Goal: Information Seeking & Learning: Learn about a topic

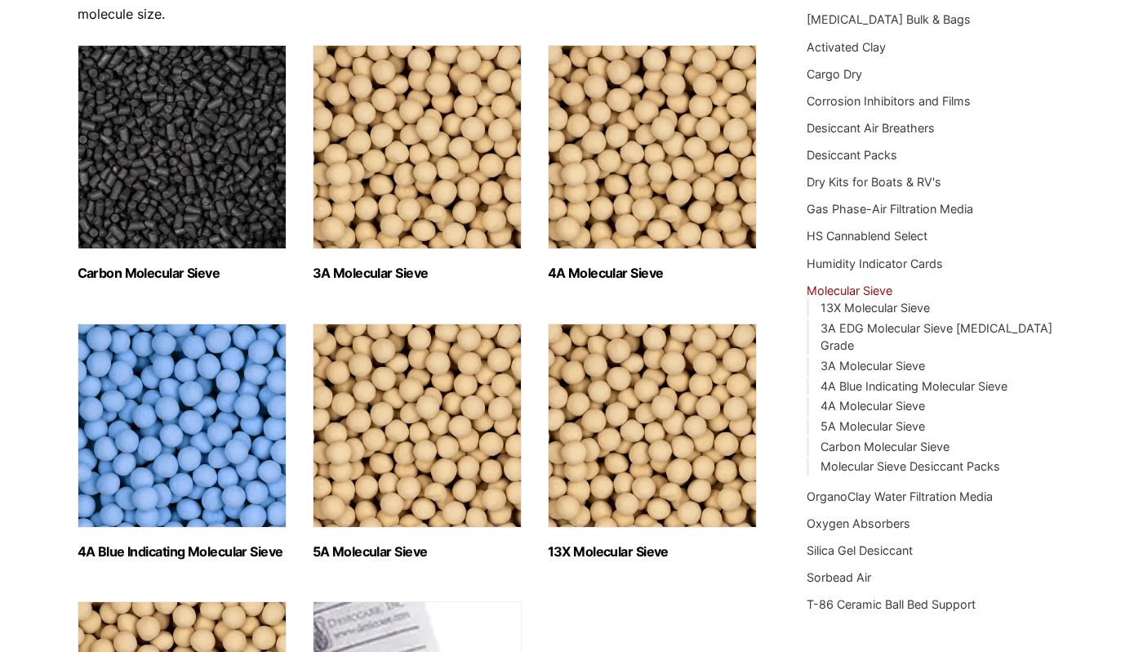
scroll to position [265, 0]
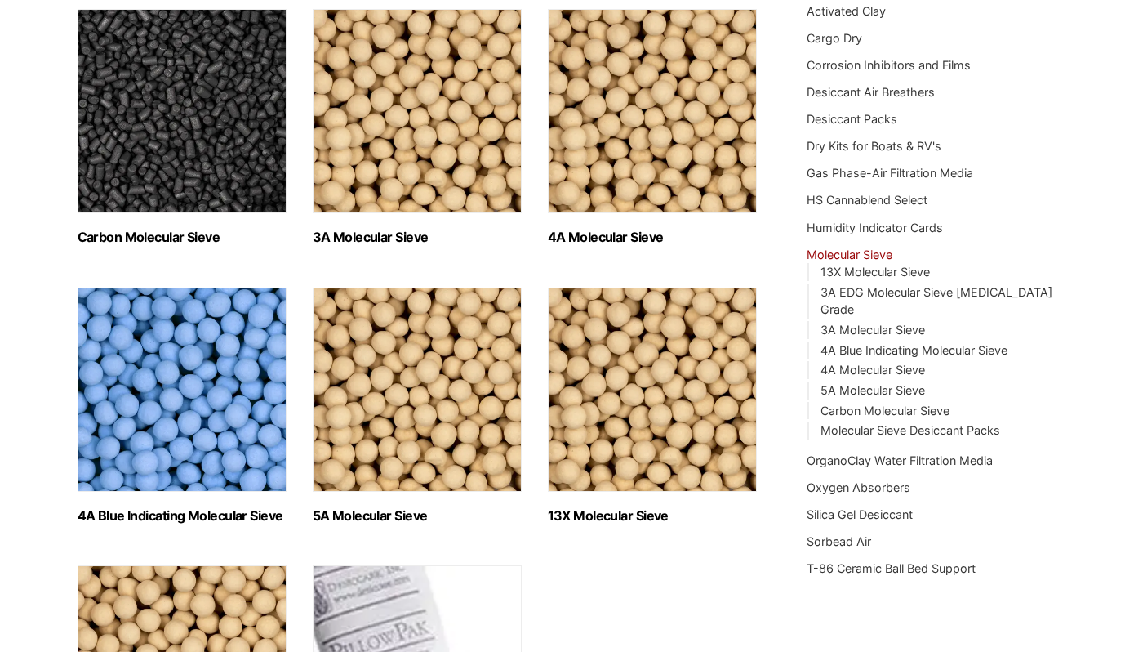
click at [600, 449] on img "Visit product category 13X Molecular Sieve" at bounding box center [652, 389] width 209 height 204
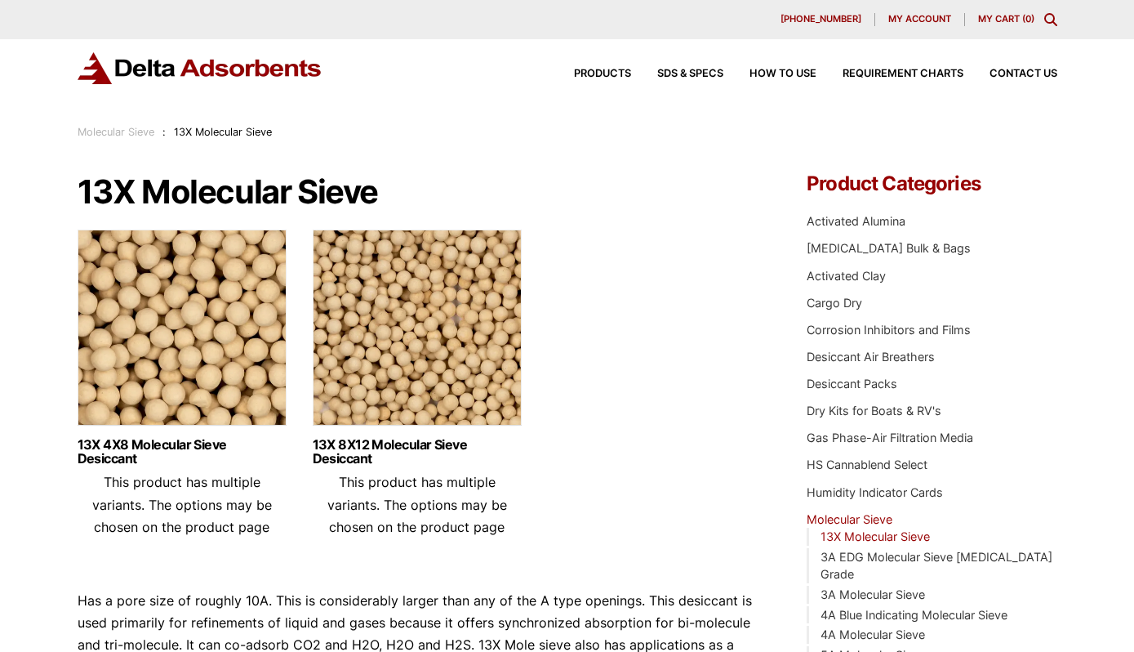
click at [390, 382] on img at bounding box center [417, 332] width 209 height 204
click at [181, 359] on img at bounding box center [182, 332] width 209 height 204
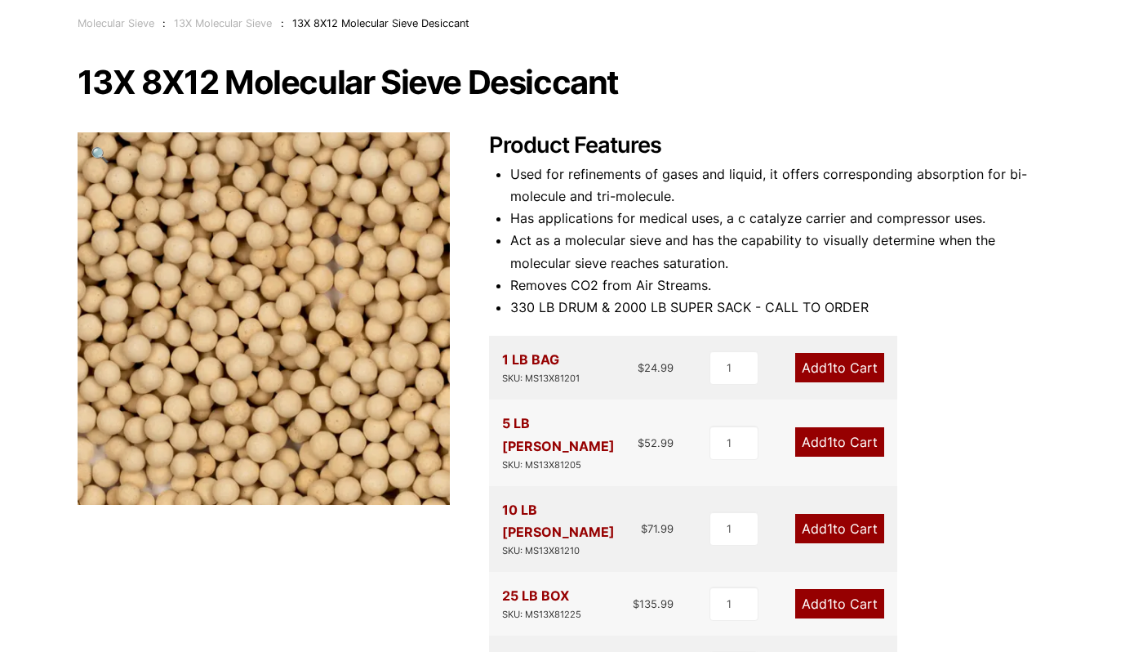
scroll to position [30, 0]
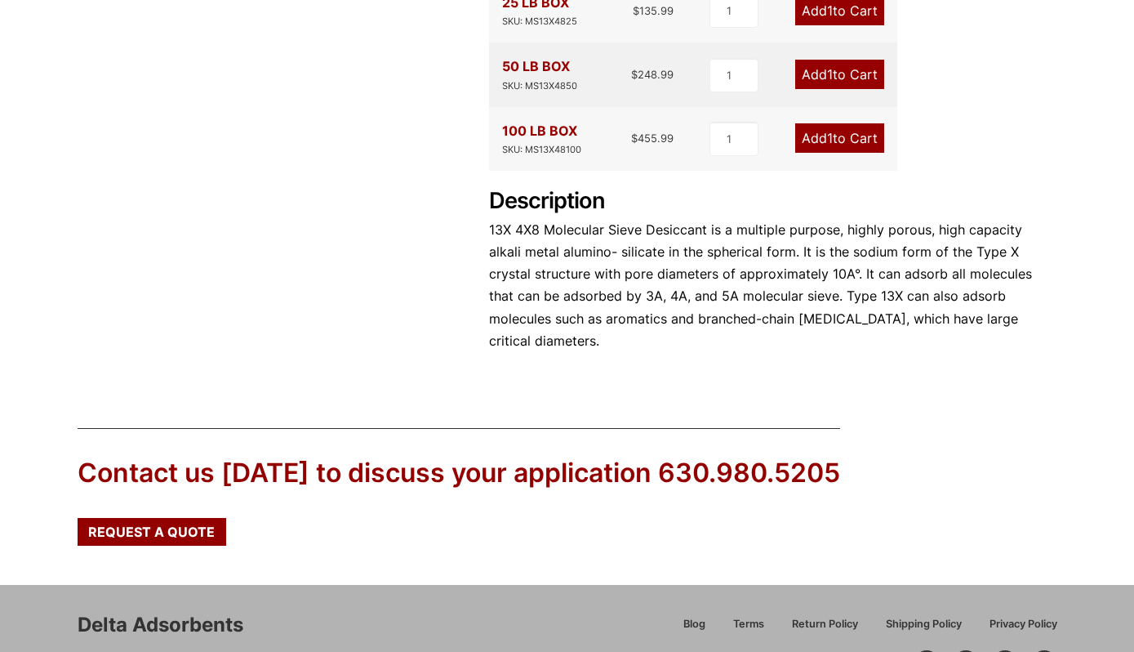
scroll to position [749, 0]
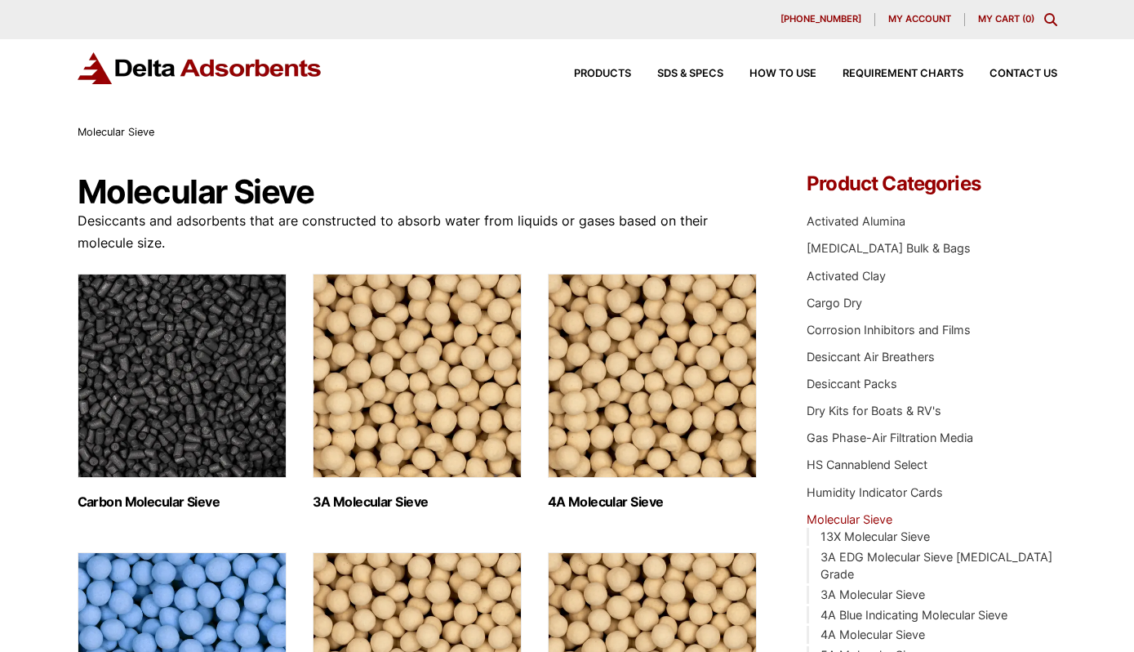
scroll to position [265, 0]
